Goal: Information Seeking & Learning: Understand process/instructions

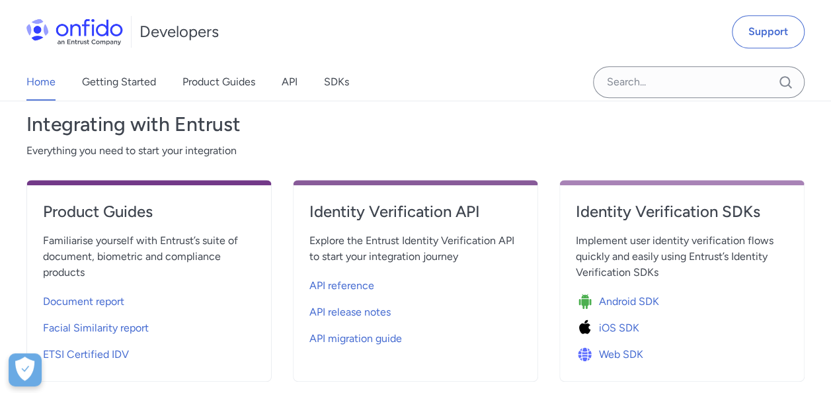
scroll to position [449, 0]
click at [369, 278] on span "API reference" at bounding box center [341, 285] width 65 height 16
select select "http"
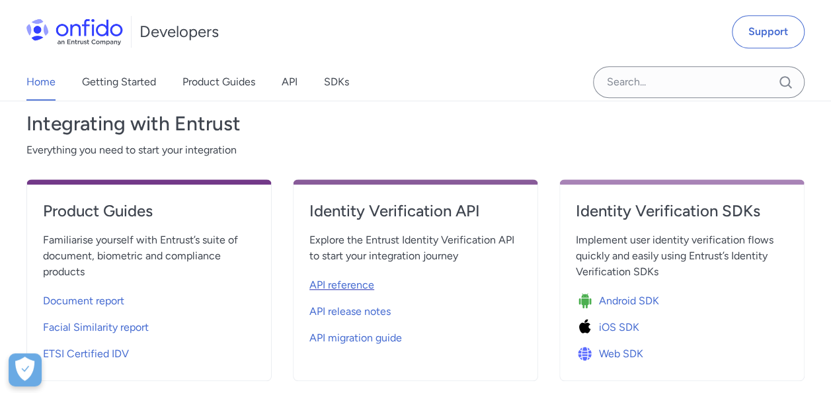
select select "http"
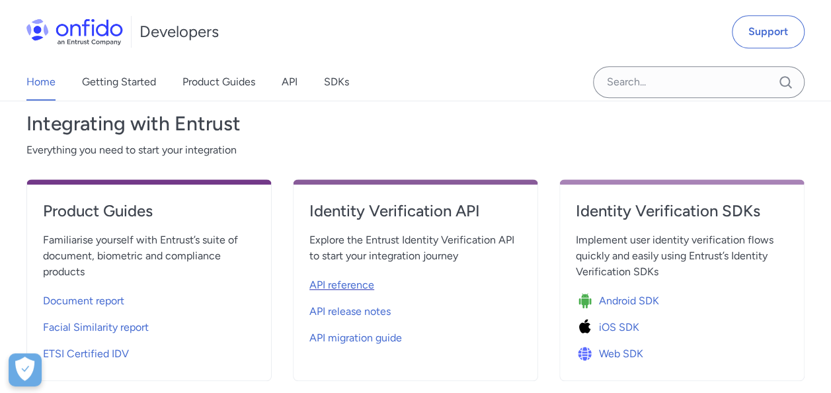
select select "http"
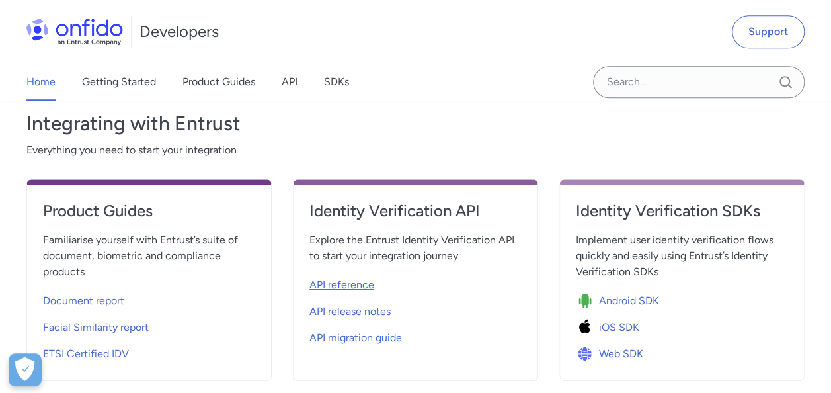
select select "http"
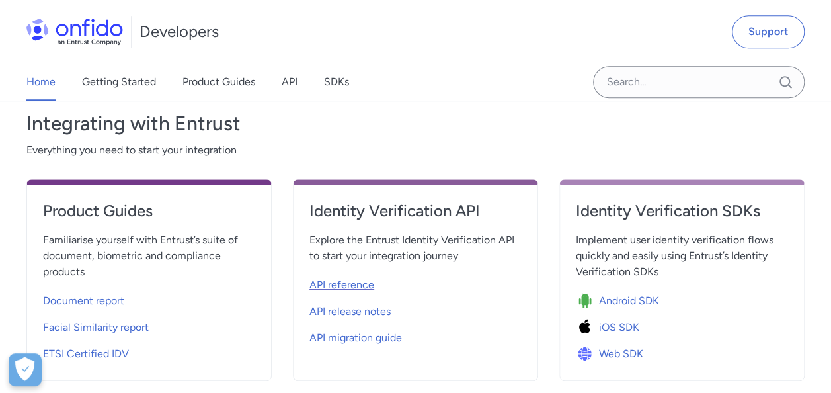
select select "http"
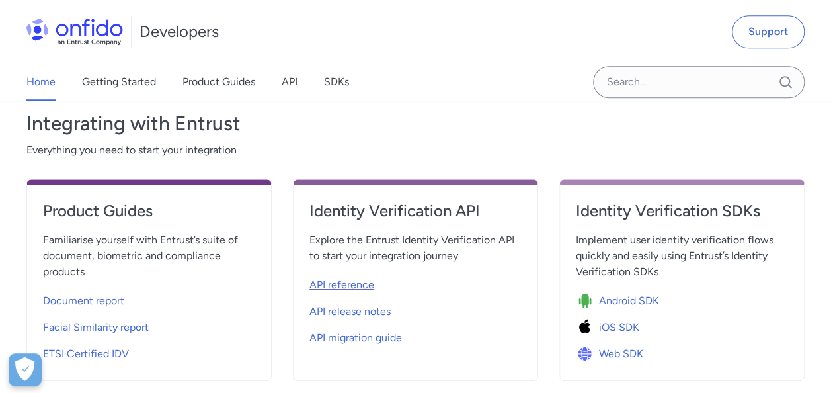
select select "http"
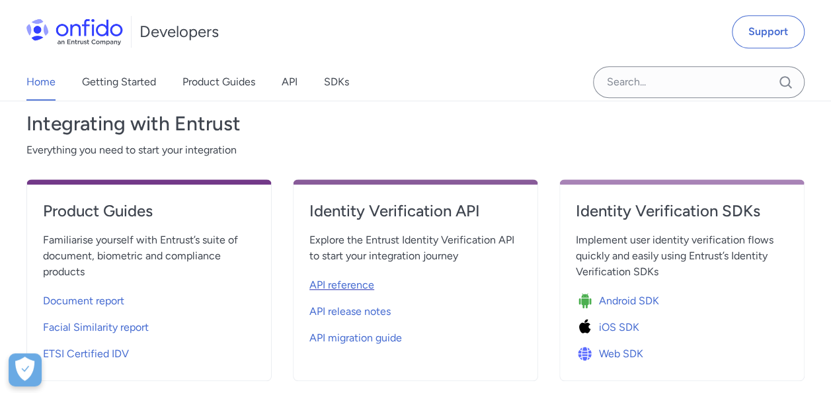
select select "http"
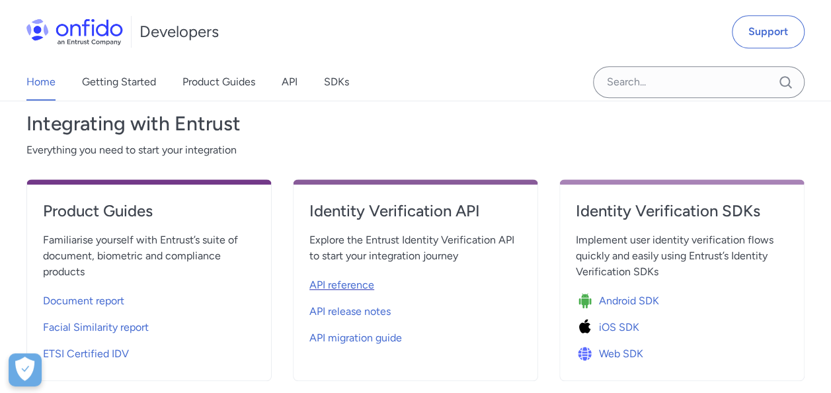
select select "http"
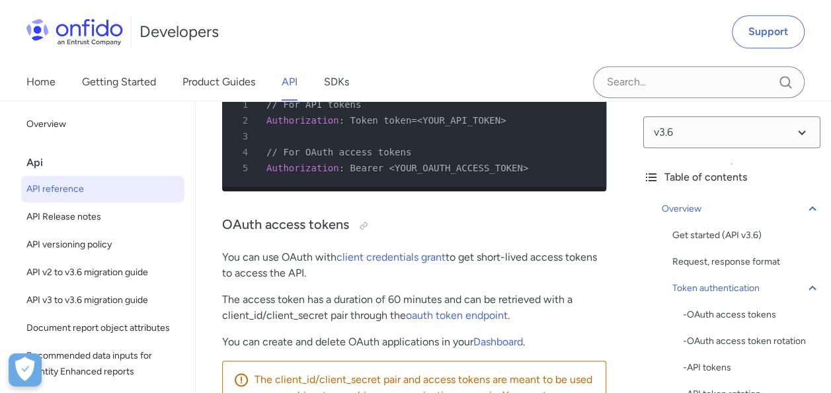
scroll to position [742, 0]
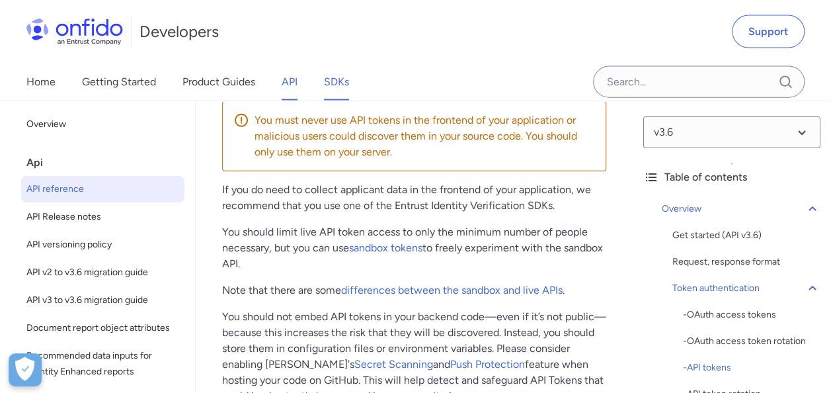
scroll to position [1479, 0]
click at [394, 250] on link "sandbox tokens" at bounding box center [385, 246] width 73 height 13
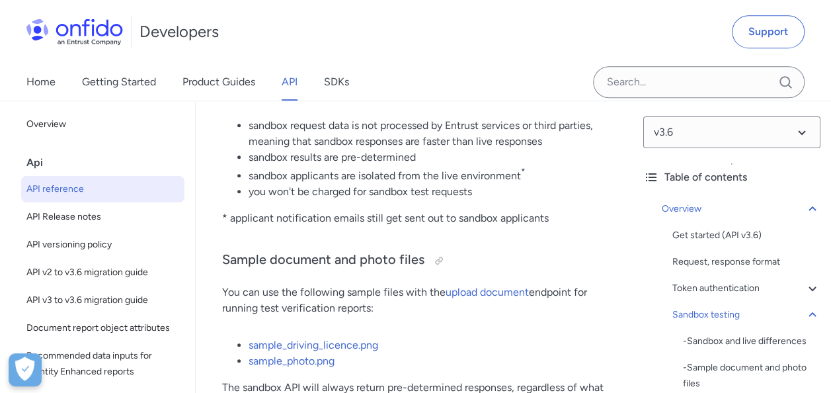
scroll to position [2870, 0]
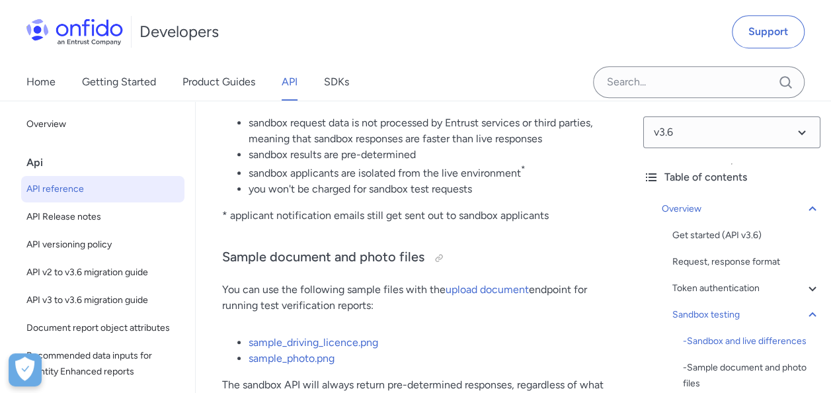
click at [25, 77] on div "Home Getting Started Product Guides API SDKs" at bounding box center [201, 81] width 402 height 37
click at [41, 83] on link "Home" at bounding box center [40, 81] width 29 height 37
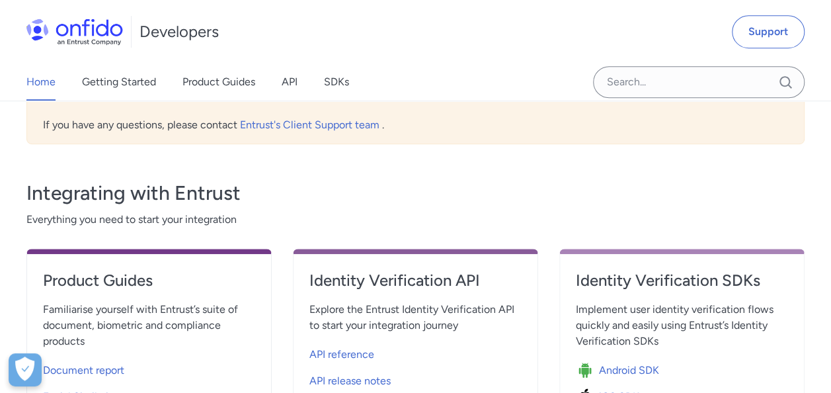
scroll to position [381, 0]
